Goal: Check status

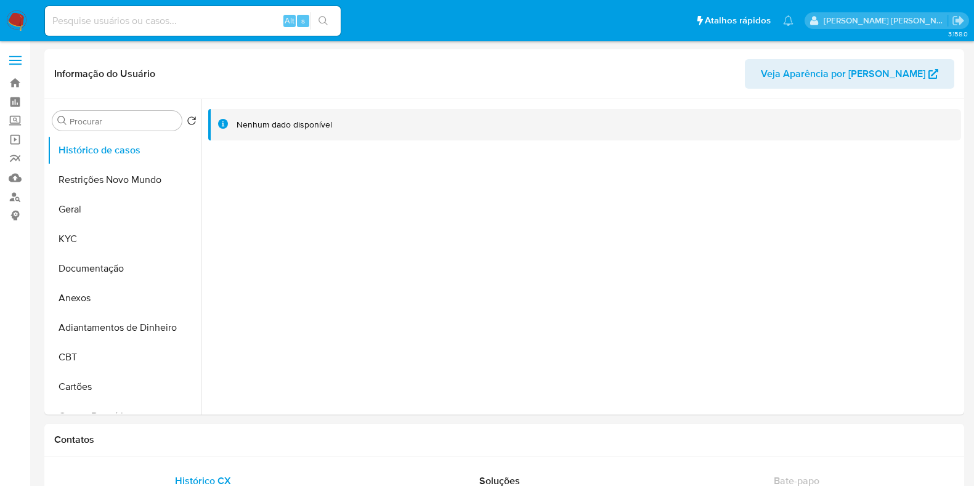
select select "10"
click at [211, 13] on input at bounding box center [193, 21] width 296 height 16
paste input "2636147056"
type input "2636147056"
click at [110, 237] on button "KYC" at bounding box center [119, 239] width 144 height 30
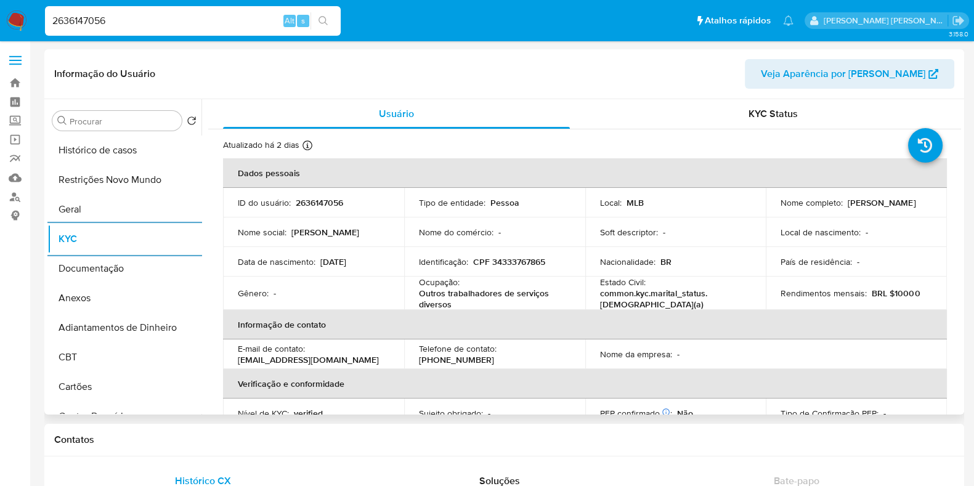
click at [328, 198] on p "2636147056" at bounding box center [319, 202] width 47 height 11
click at [326, 198] on p "2636147056" at bounding box center [319, 202] width 47 height 11
copy p "2636147056"
